Goal: Task Accomplishment & Management: Complete application form

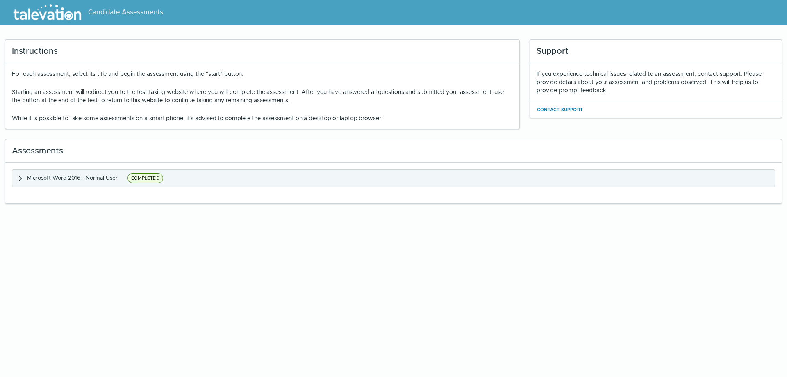
click at [154, 178] on span "COMPLETED" at bounding box center [145, 178] width 36 height 10
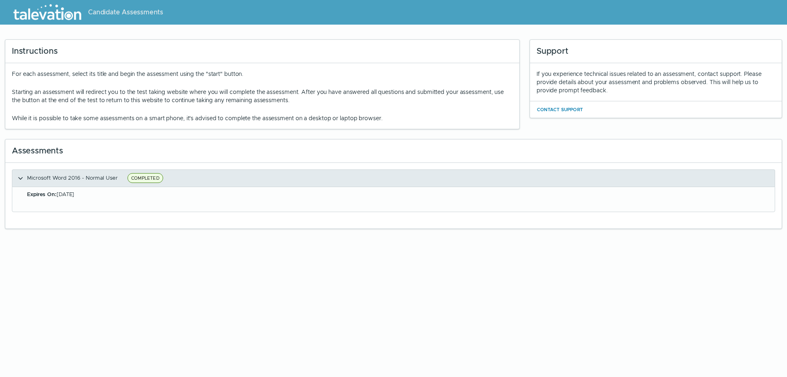
click at [54, 181] on span "Microsoft Word 2016 - Normal User" at bounding box center [72, 177] width 91 height 7
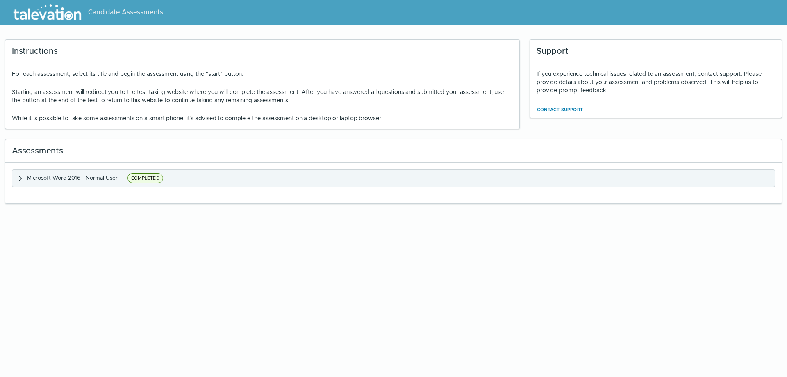
click at [54, 181] on span "Microsoft Word 2016 - Normal User" at bounding box center [72, 177] width 91 height 7
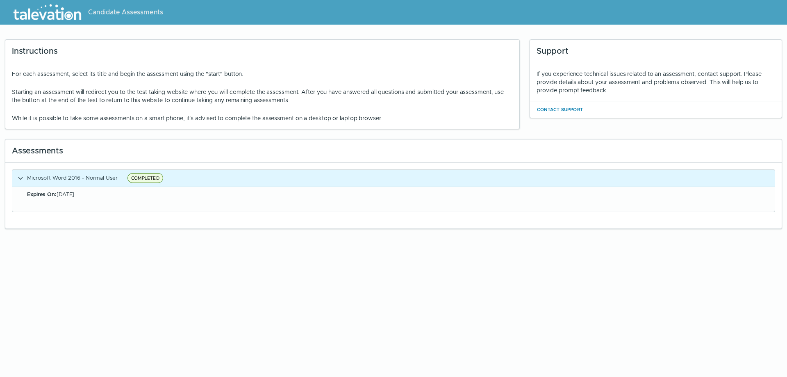
click at [51, 194] on b "Expires On:" at bounding box center [42, 194] width 30 height 7
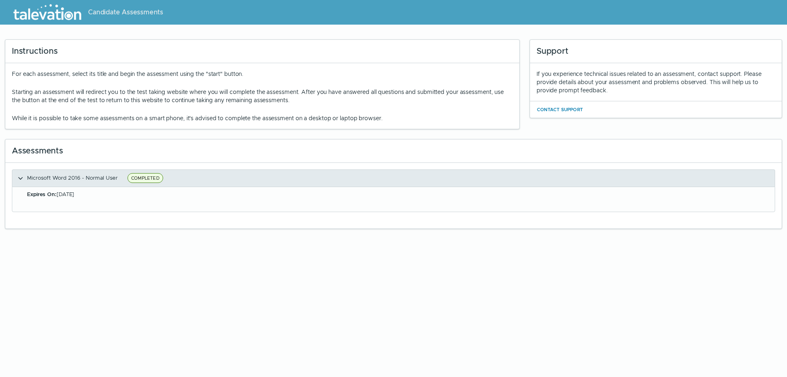
click at [156, 177] on span "COMPLETED" at bounding box center [145, 178] width 36 height 10
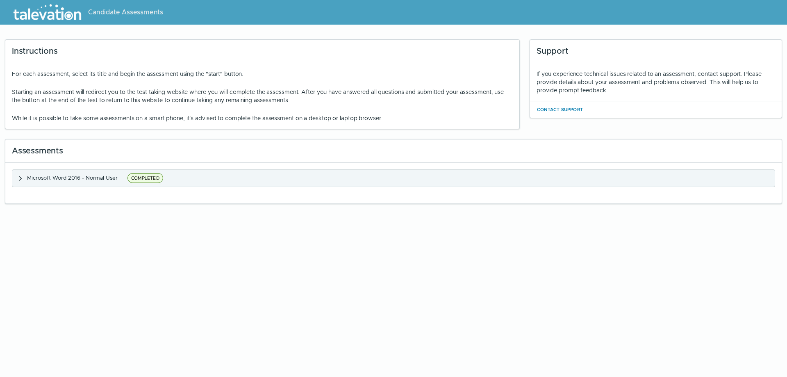
click at [156, 177] on span "COMPLETED" at bounding box center [145, 178] width 36 height 10
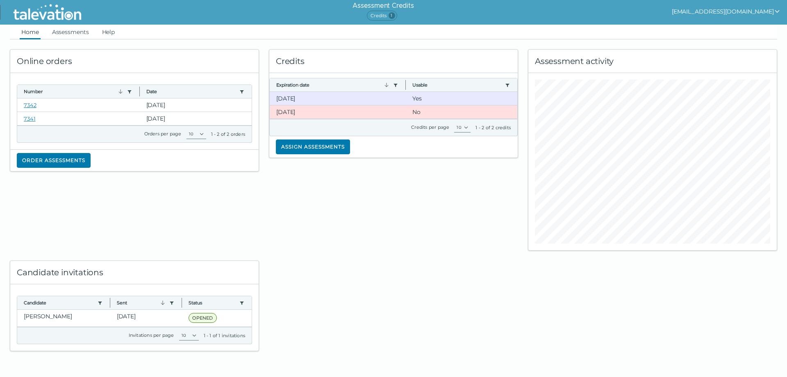
click at [359, 218] on div "Credits Expiration date Use left or right key to resize the column Usable Use l…" at bounding box center [393, 144] width 259 height 211
click at [31, 104] on link "7342" at bounding box center [30, 105] width 13 height 7
click at [310, 97] on clr-dg-cell "10-27-2025" at bounding box center [338, 98] width 136 height 13
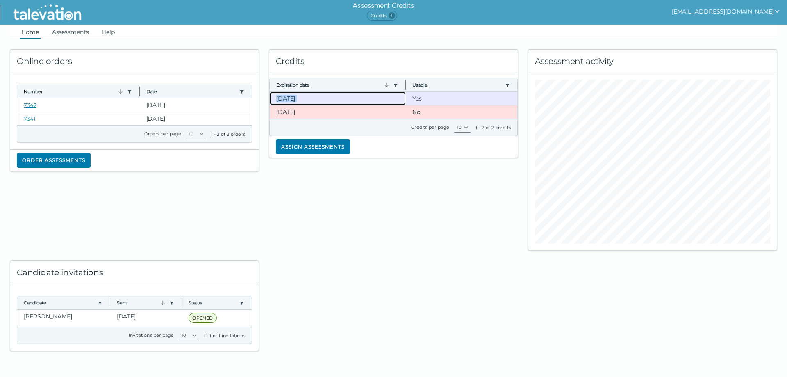
click at [310, 97] on clr-dg-cell "10-27-2025" at bounding box center [338, 98] width 136 height 13
click at [359, 172] on div "Credits Expiration date Use left or right key to resize the column Usable Use l…" at bounding box center [393, 144] width 259 height 211
click at [324, 113] on clr-dg-cell "10-27-2025" at bounding box center [338, 111] width 136 height 13
click at [323, 100] on clr-dg-cell "10-27-2025" at bounding box center [338, 98] width 136 height 13
click at [322, 109] on clr-dg-cell "10-27-2025" at bounding box center [338, 111] width 136 height 13
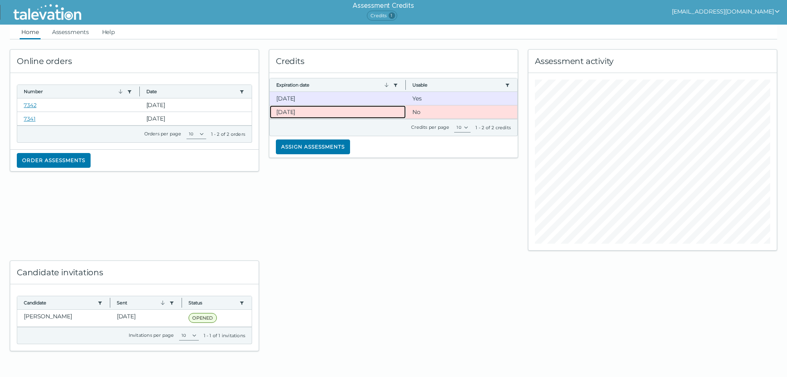
click at [322, 109] on clr-dg-cell "10-27-2025" at bounding box center [338, 111] width 136 height 13
click at [321, 99] on clr-dg-cell "10-27-2025" at bounding box center [338, 98] width 136 height 13
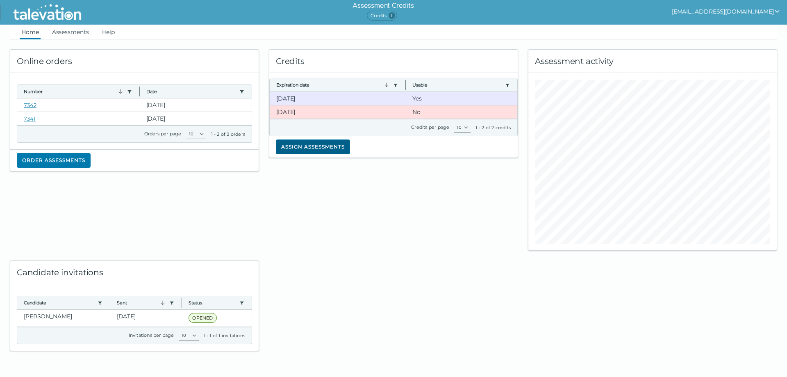
click at [318, 145] on button "Assign assessments" at bounding box center [313, 146] width 74 height 15
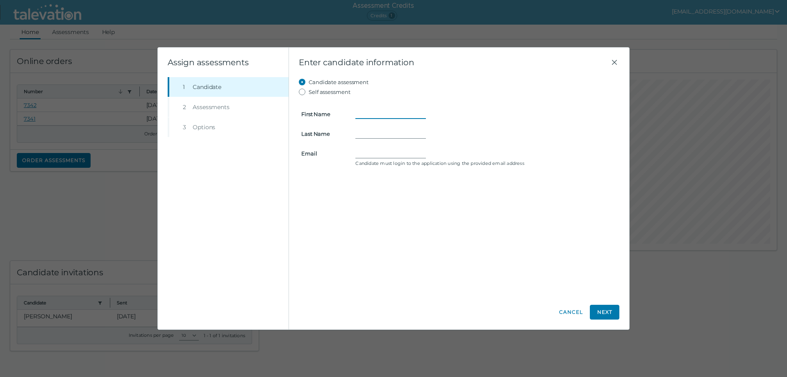
click at [367, 113] on input "First Name" at bounding box center [390, 114] width 70 height 10
type input "Bradie"
type input "FERNANDEZ"
click at [395, 150] on input "bradiefernandez02@gmail.com" at bounding box center [390, 153] width 70 height 10
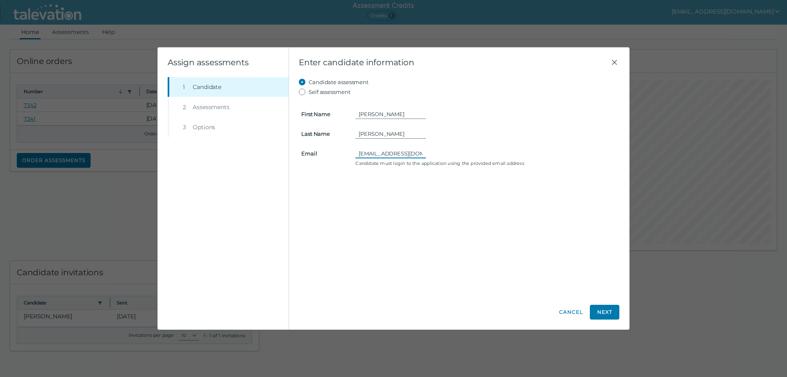
click at [395, 150] on input "bradiefernandez02@gmail.com" at bounding box center [390, 153] width 70 height 10
type input "amf324psu@gmail.com"
click at [603, 307] on button "Next" at bounding box center [605, 311] width 30 height 15
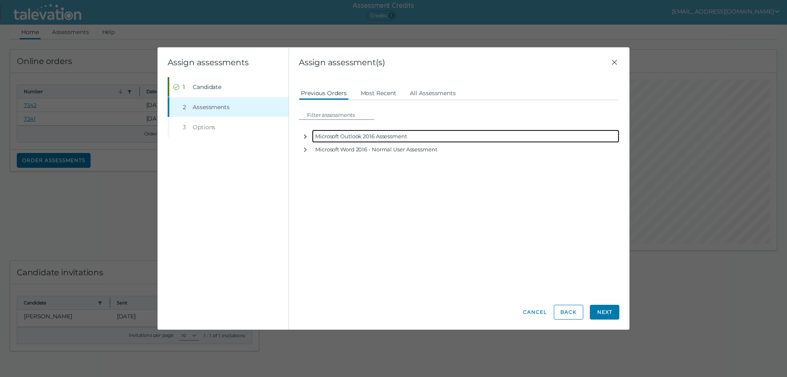
click at [305, 136] on icon "button" at bounding box center [305, 136] width 7 height 7
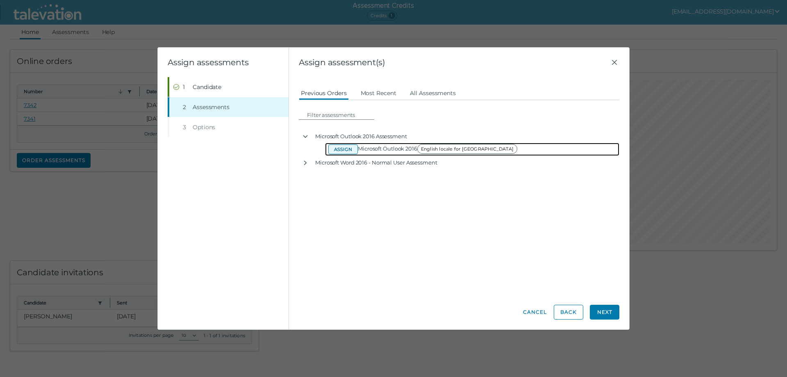
click at [345, 149] on button "Assign" at bounding box center [343, 149] width 30 height 10
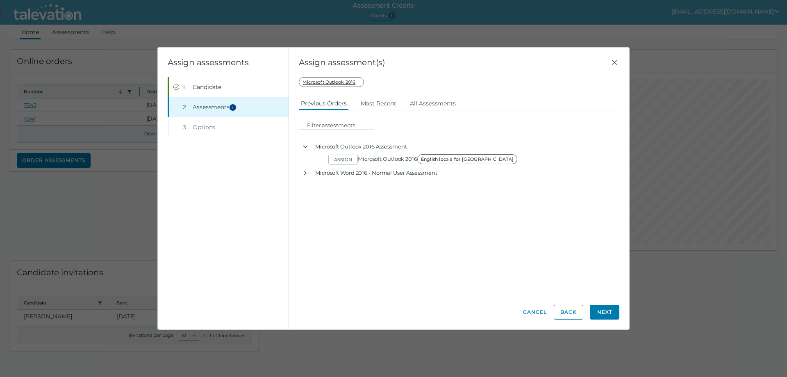
click at [261, 128] on li "Step 3 Options" at bounding box center [228, 127] width 121 height 20
click at [607, 311] on button "Next" at bounding box center [605, 311] width 30 height 15
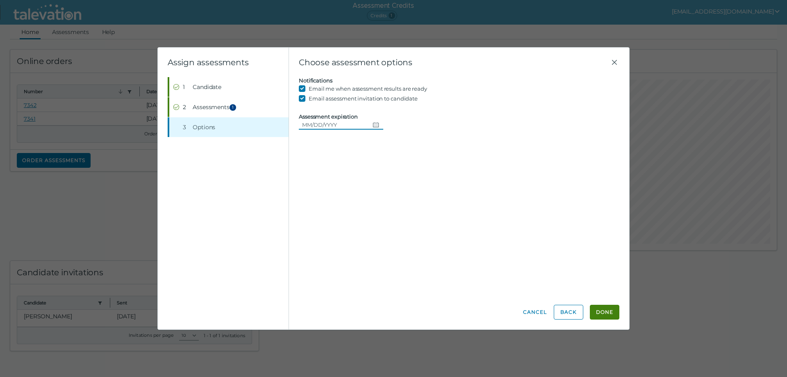
click at [372, 124] on icon "Choose date" at bounding box center [375, 124] width 7 height 7
click at [400, 149] on icon "Next month" at bounding box center [401, 147] width 3 height 5
click at [386, 192] on button "12" at bounding box center [386, 191] width 15 height 15
type input "09/12/2025"
click at [601, 309] on button "Done" at bounding box center [605, 311] width 30 height 15
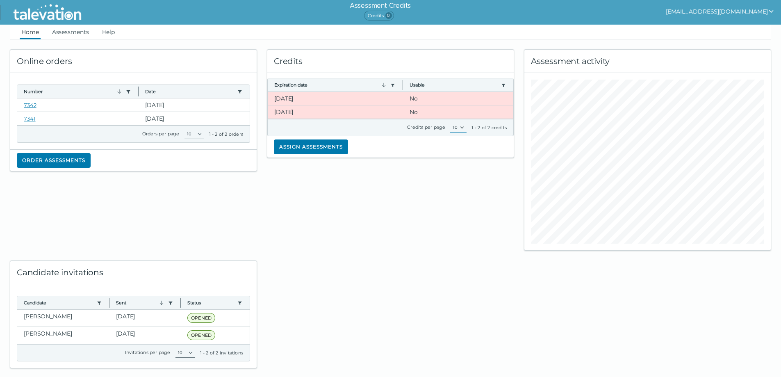
click at [462, 127] on select "10" at bounding box center [458, 128] width 16 height 10
click at [76, 31] on link "Assessments" at bounding box center [70, 32] width 40 height 15
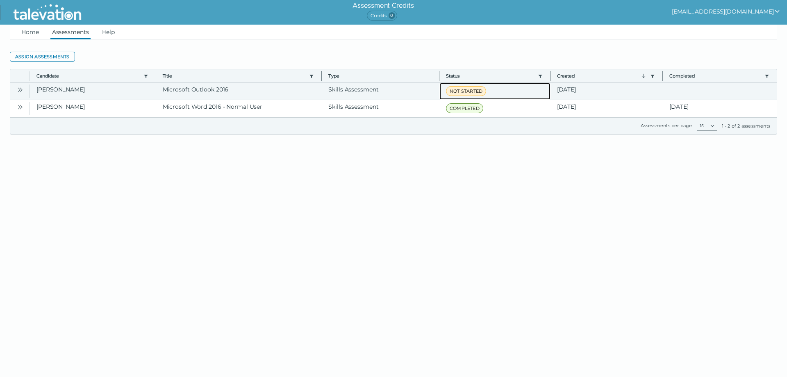
click at [461, 92] on span "NOT STARTED" at bounding box center [466, 91] width 40 height 10
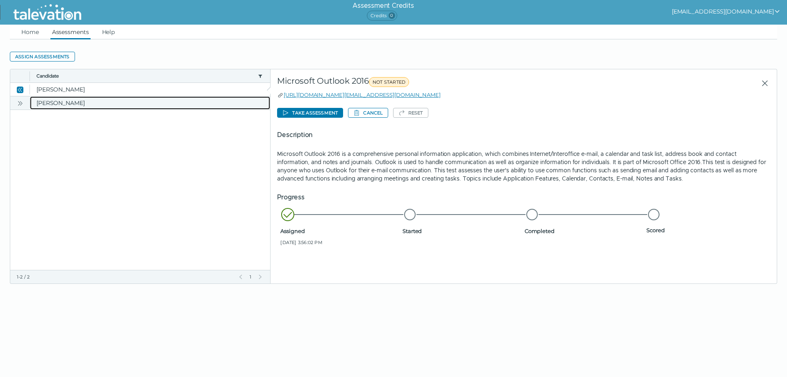
click at [42, 100] on clr-dg-cell "FERNANDEZ, Bradie" at bounding box center [150, 102] width 240 height 13
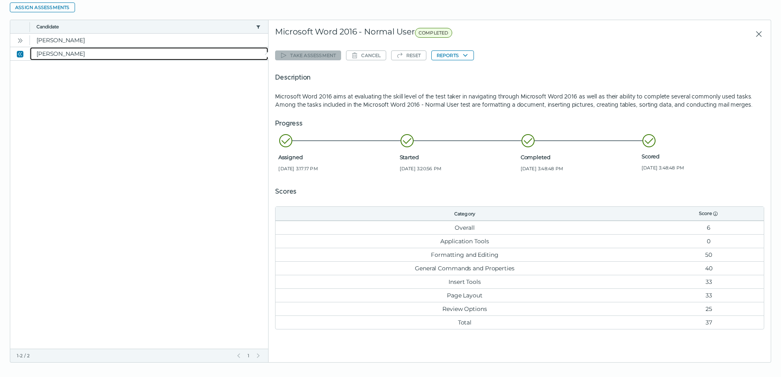
scroll to position [54, 0]
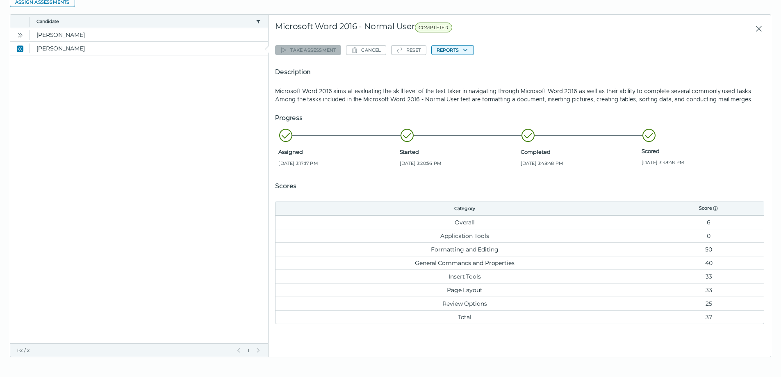
click at [458, 50] on button "Reports" at bounding box center [452, 50] width 43 height 10
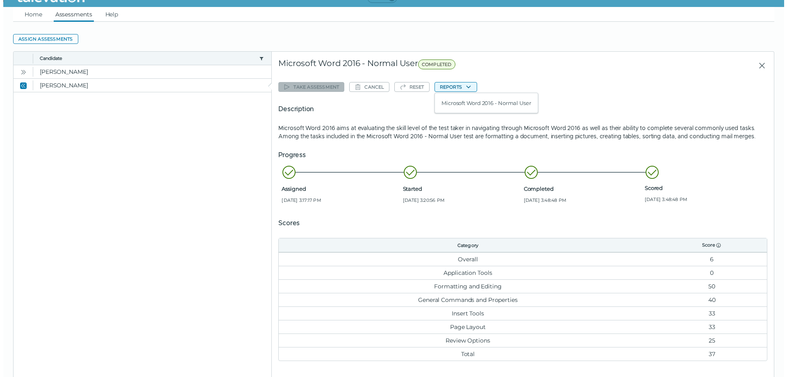
scroll to position [0, 0]
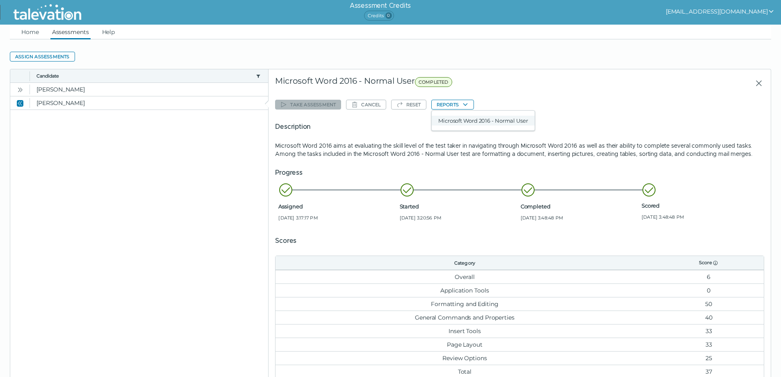
click at [482, 118] on button "Microsoft Word 2016 - Normal User" at bounding box center [482, 121] width 103 height 10
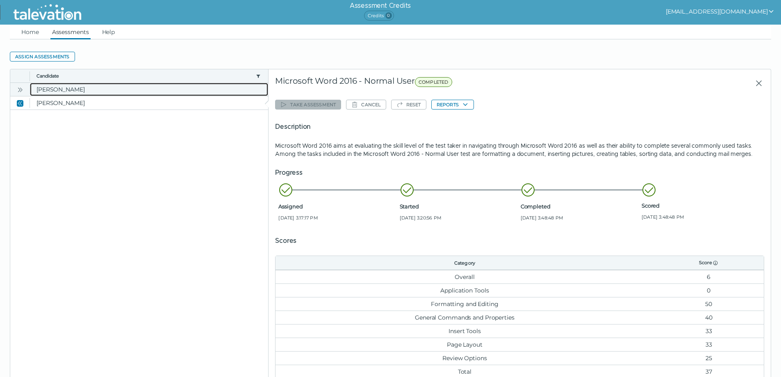
click at [110, 89] on clr-dg-cell "FERNANDEZ, Bradie" at bounding box center [149, 89] width 238 height 13
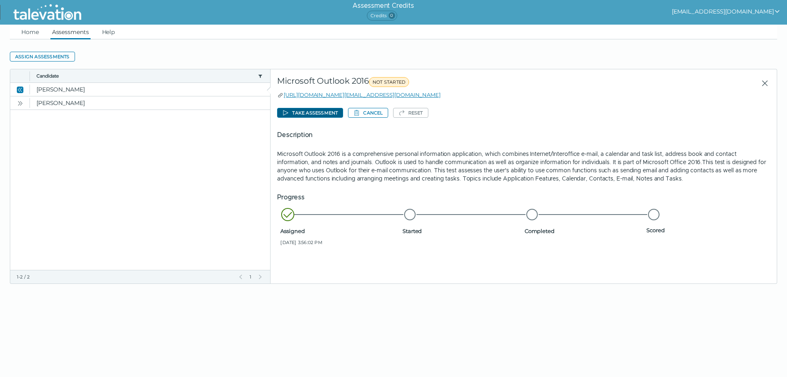
click at [309, 113] on button "Take assessment" at bounding box center [310, 113] width 66 height 10
